Goal: Information Seeking & Learning: Stay updated

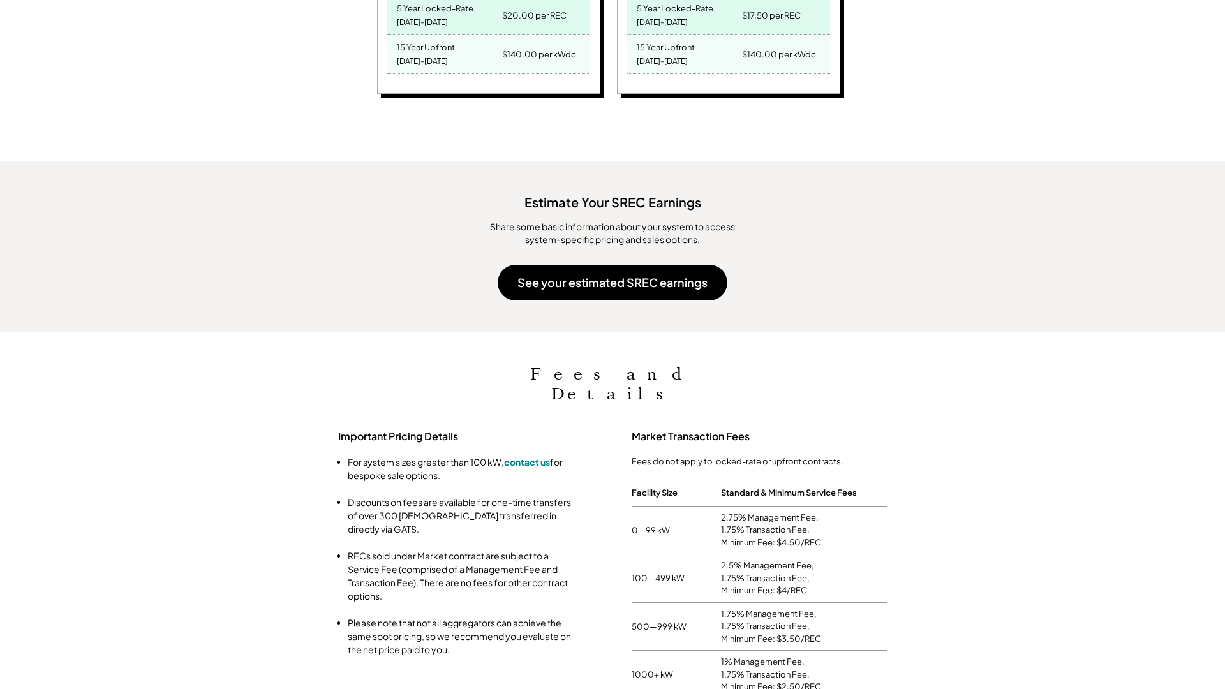
scroll to position [919, 0]
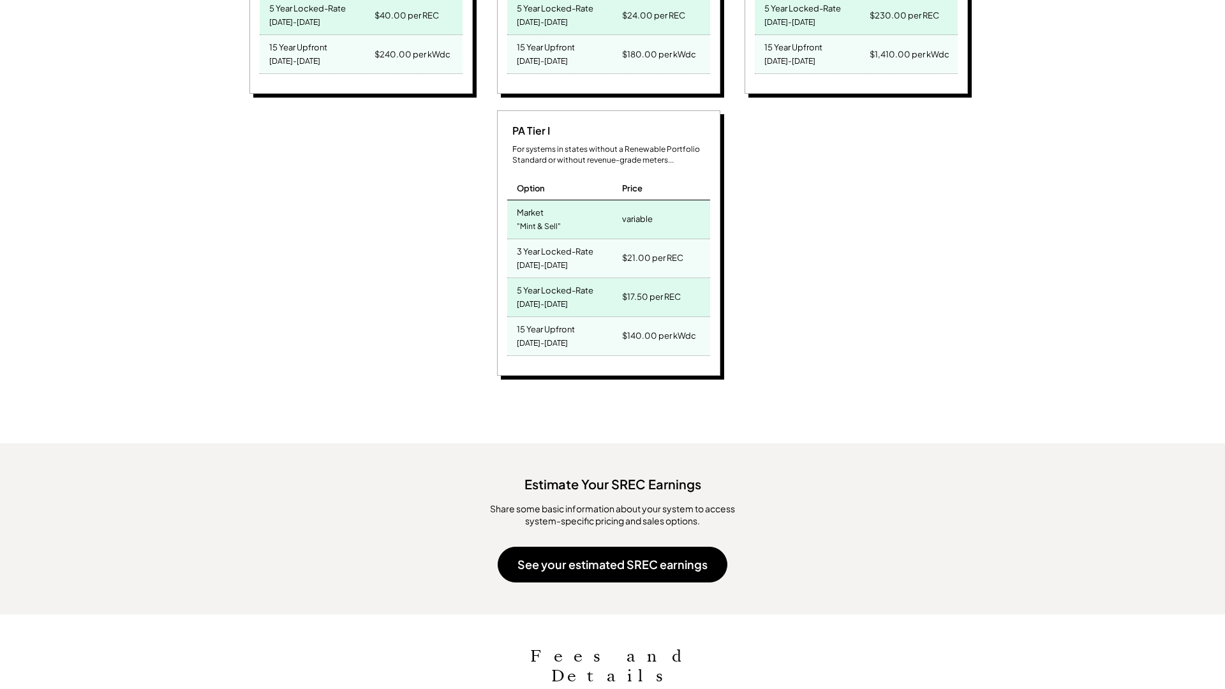
scroll to position [1201, 0]
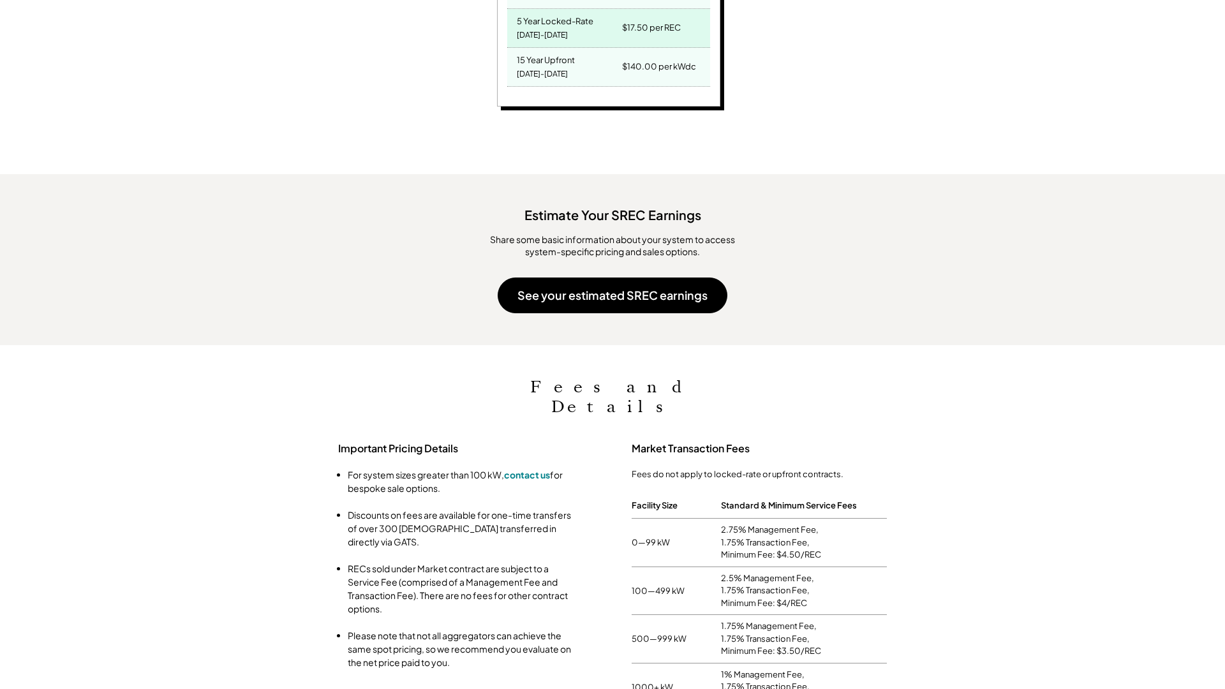
scroll to position [919, 0]
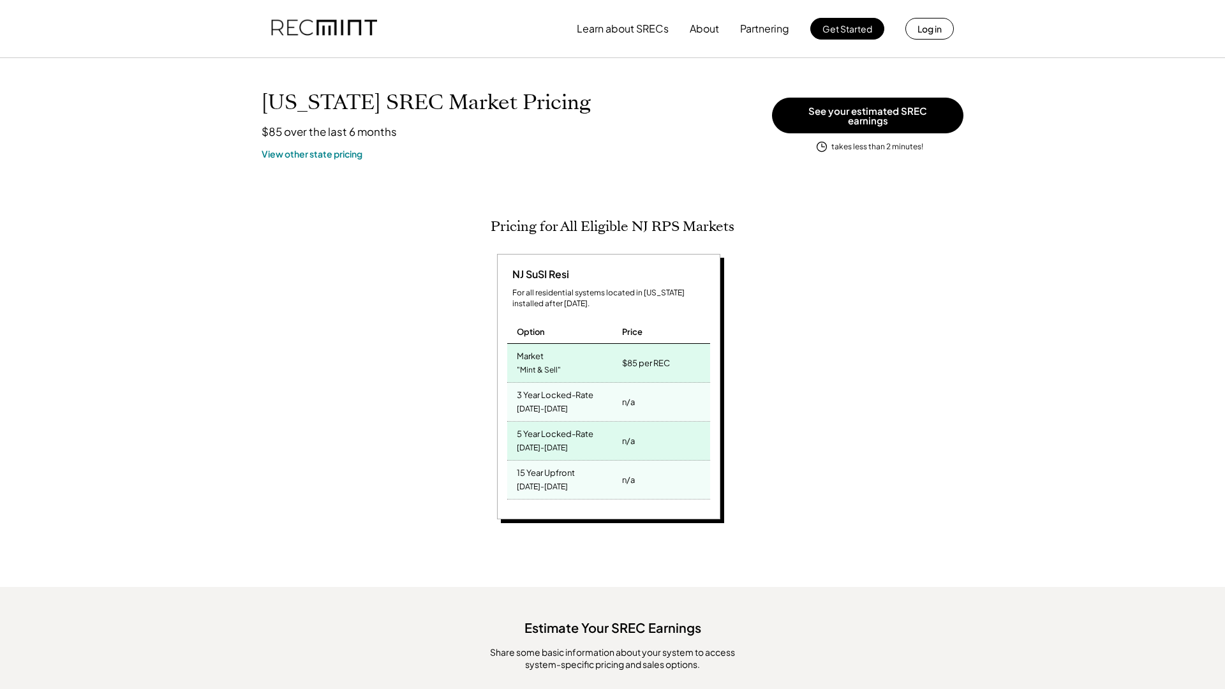
scroll to position [662, 0]
